Goal: Task Accomplishment & Management: Manage account settings

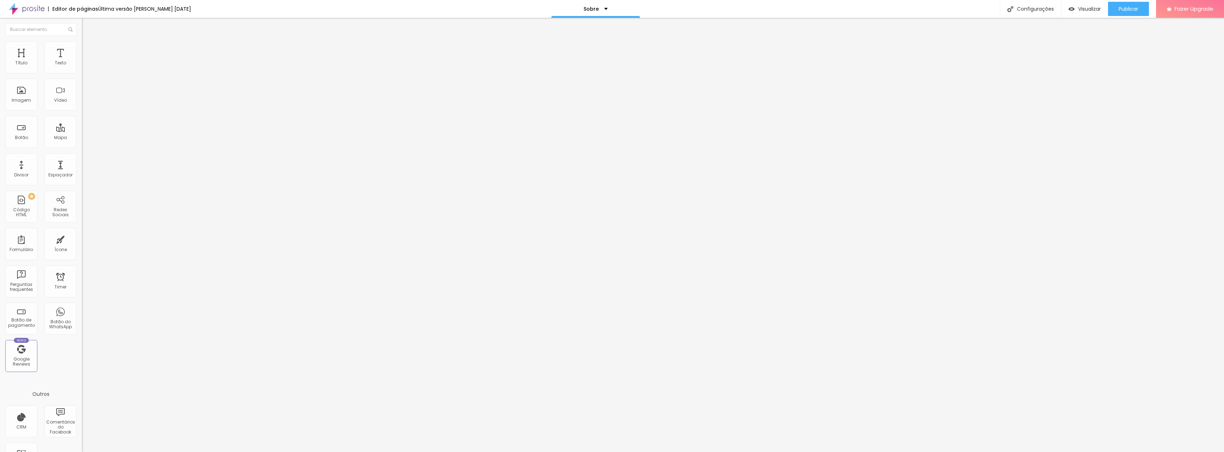
click at [82, 66] on div "Facebook" at bounding box center [123, 105] width 82 height 98
click at [82, 148] on img at bounding box center [84, 150] width 5 height 5
click at [82, 144] on div "Instagram" at bounding box center [123, 146] width 82 height 4
click at [82, 242] on input "[URL][DOMAIN_NAME]" at bounding box center [124, 245] width 85 height 7
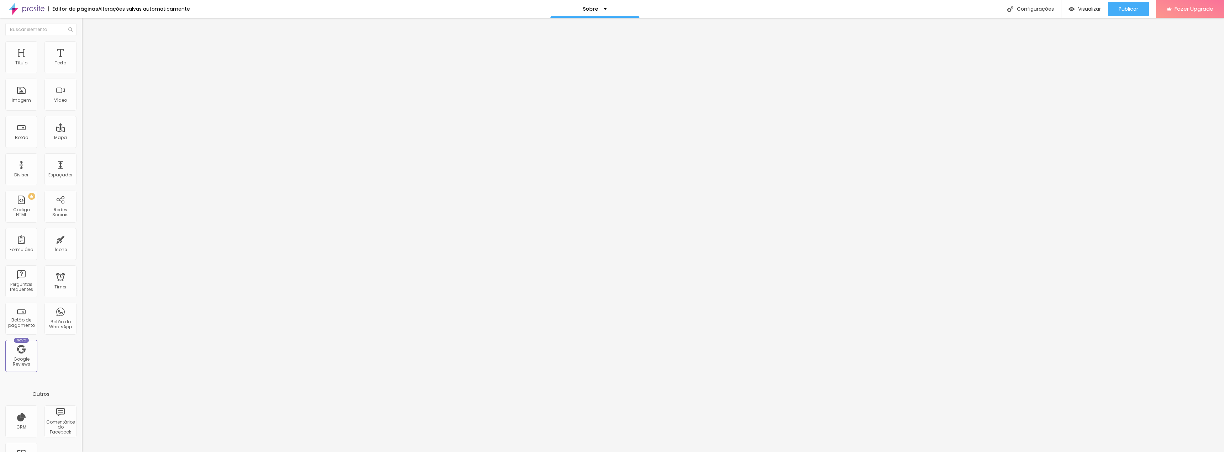
paste input ".fotografia?utm_source=ig_web_button_share_sheet&igsh=ZDNlZDc0MzIxNw=="
type input "https://www.instagram.com/cartier.fotografia?utm_source=ig_web_button_share_she…"
click at [1090, 6] on span "Visualizar" at bounding box center [1089, 9] width 23 height 6
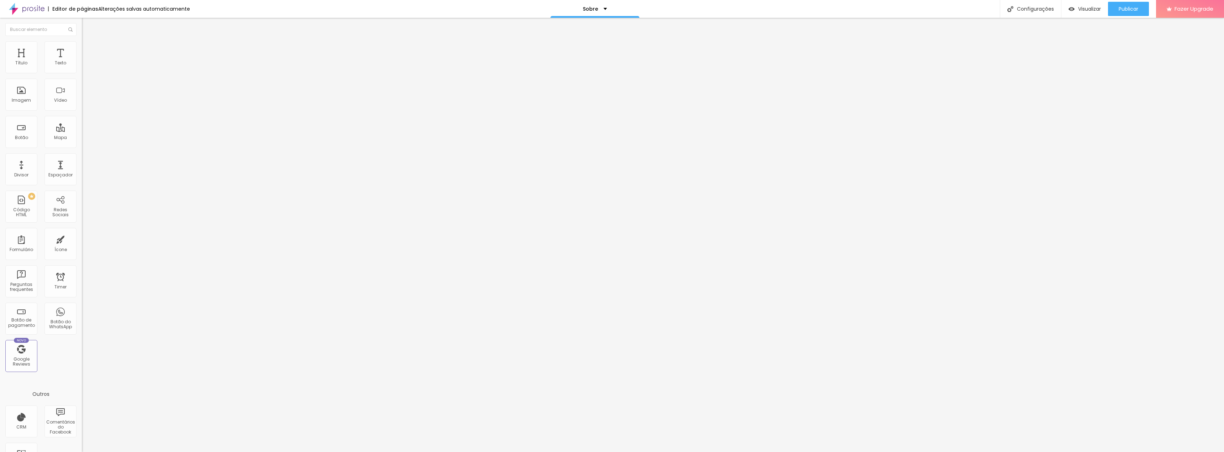
click at [82, 144] on div "Instagram" at bounding box center [123, 146] width 82 height 4
drag, startPoint x: 40, startPoint y: 112, endPoint x: 76, endPoint y: 113, distance: 35.9
click at [82, 148] on div "Rede social Instagram Endereço URL [URL][DOMAIN_NAME] Abrir em uma nova aba" at bounding box center [123, 207] width 82 height 118
click at [82, 242] on input "[URL][DOMAIN_NAME]" at bounding box center [124, 245] width 85 height 7
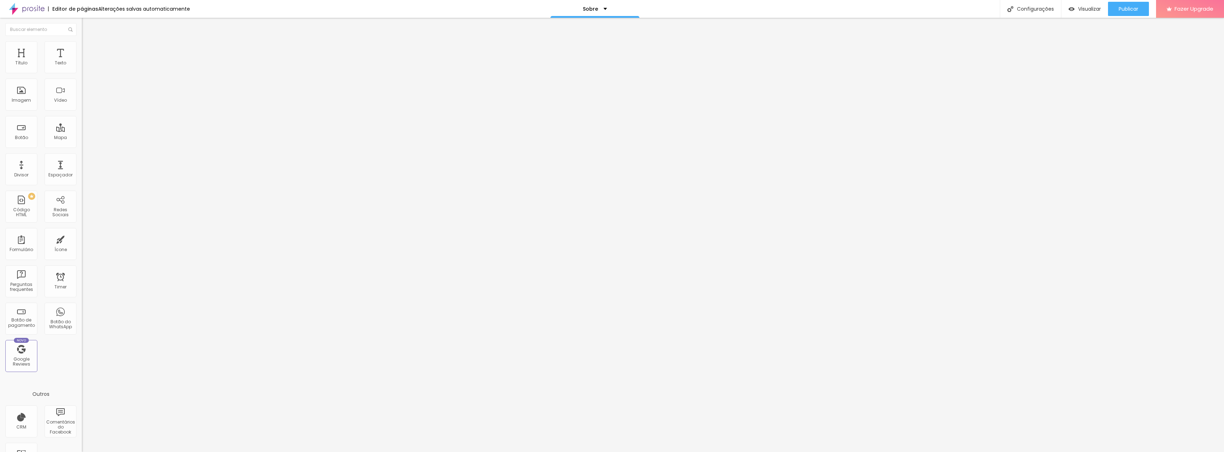
scroll to position [0, 42]
type input "[URL][DOMAIN_NAME][DOMAIN_NAME]"
click at [1125, 6] on span "Publicar" at bounding box center [1129, 9] width 20 height 6
click at [82, 66] on div "Instagram" at bounding box center [123, 105] width 82 height 98
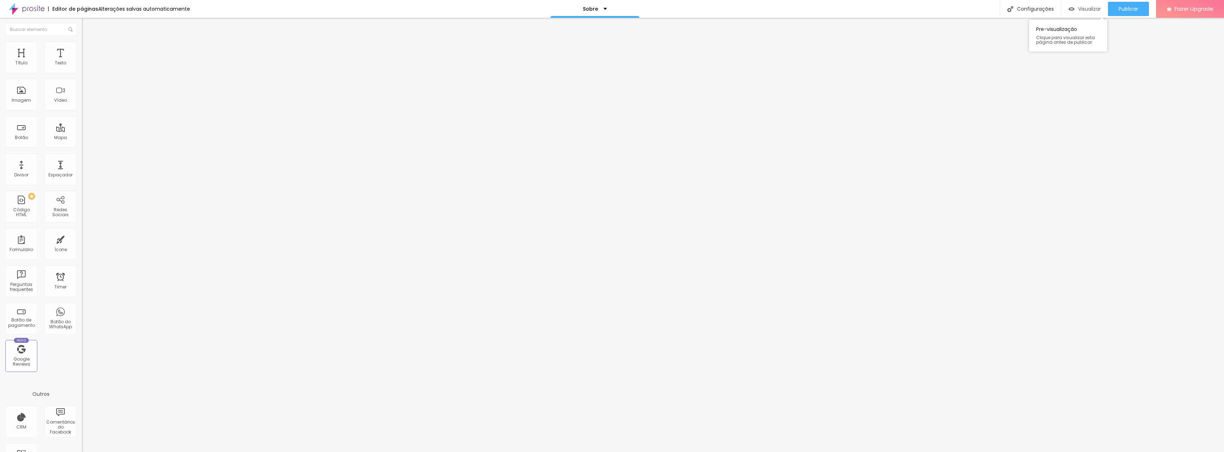
click at [1089, 7] on span "Visualizar" at bounding box center [1089, 9] width 23 height 6
